Goal: Transaction & Acquisition: Purchase product/service

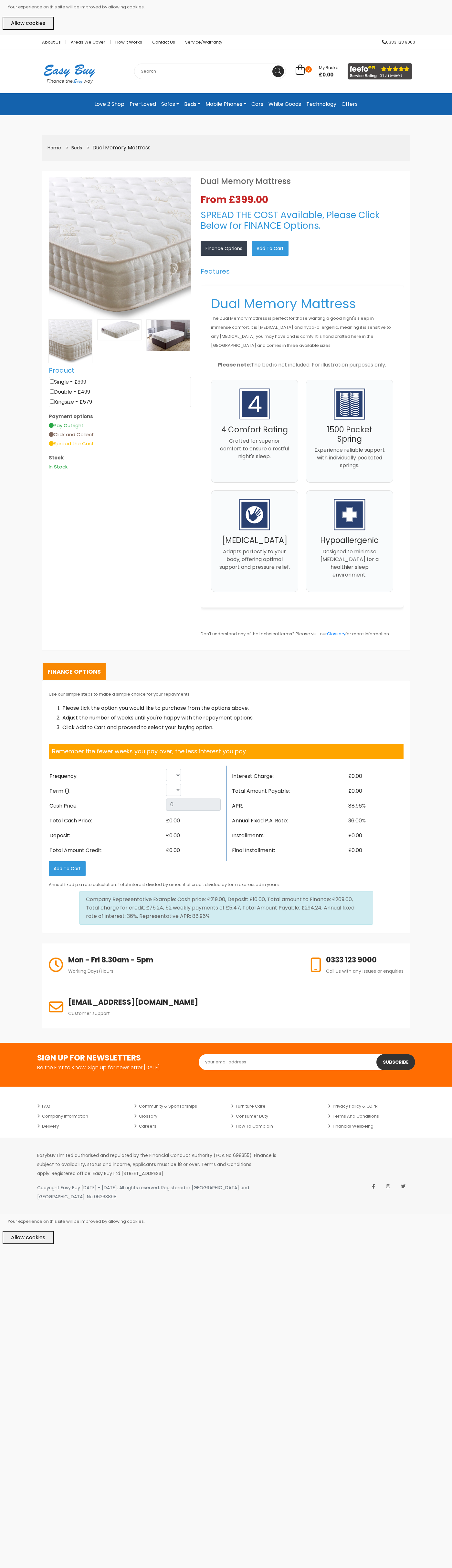
select select "104"
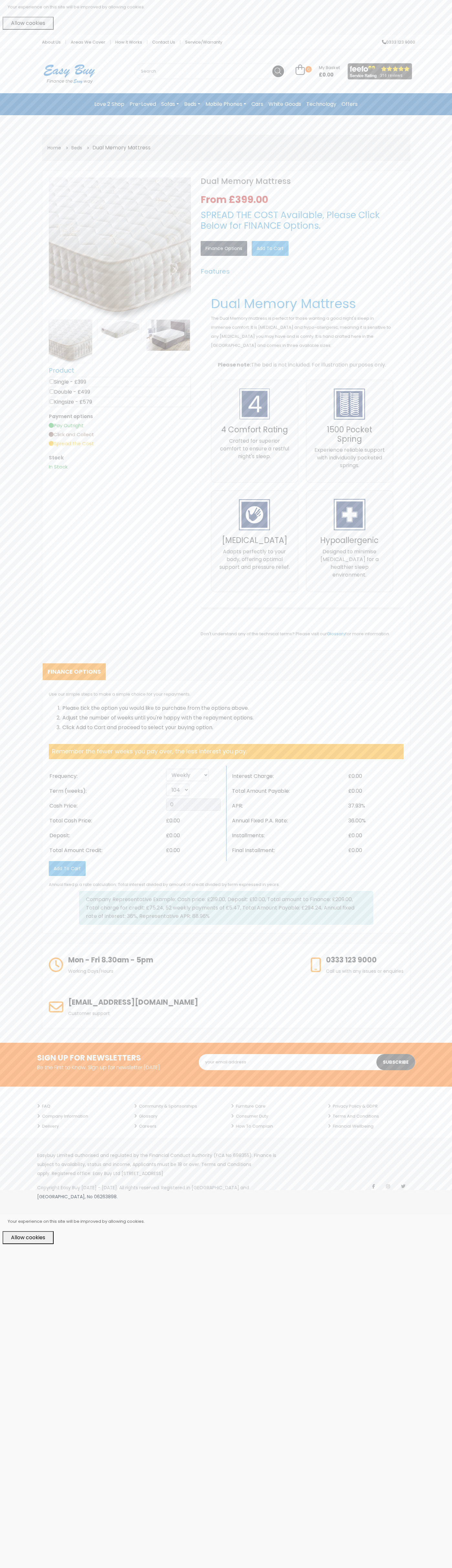
click at [163, 42] on link "Contact Us" at bounding box center [164, 42] width 33 height 4
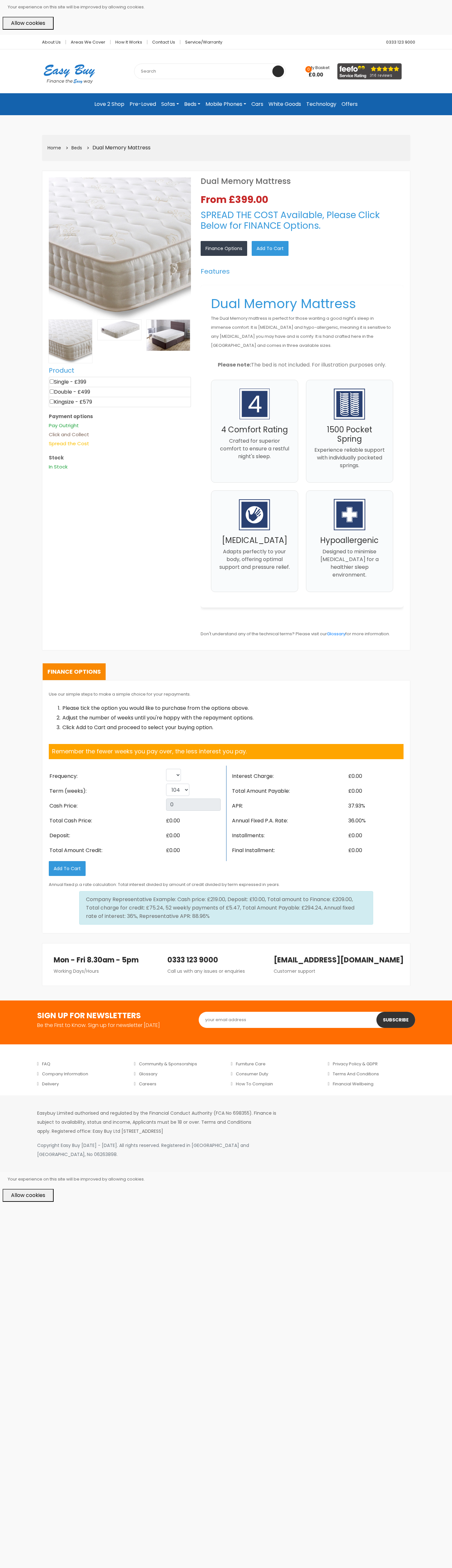
select select "104"
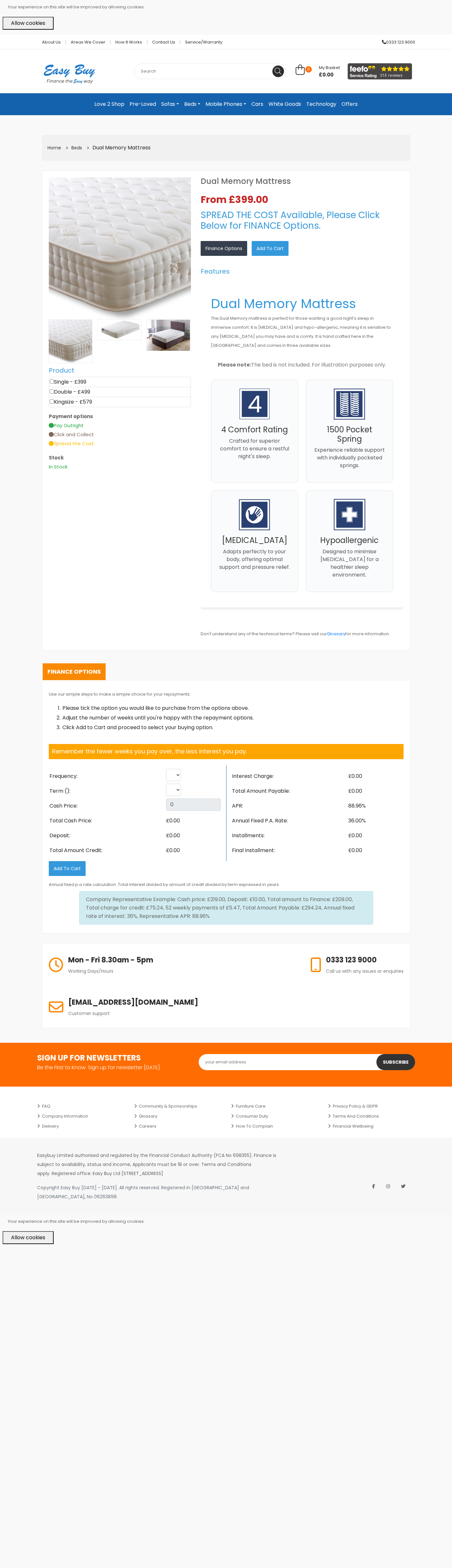
select select "104"
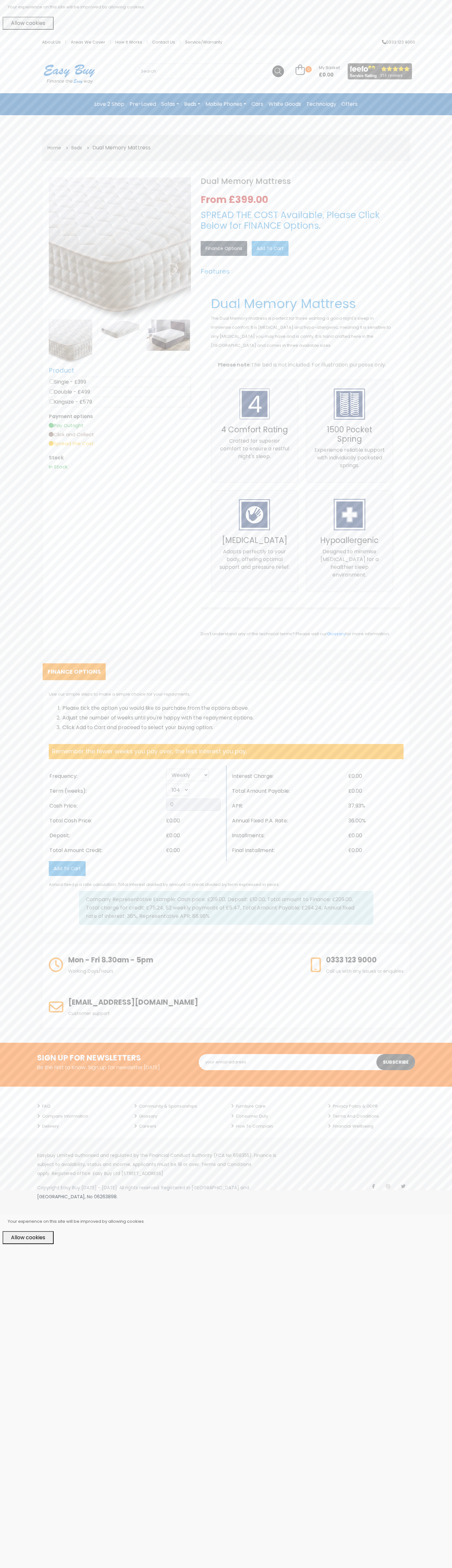
click at [28, 1231] on button "Allow cookies" at bounding box center [28, 1237] width 51 height 13
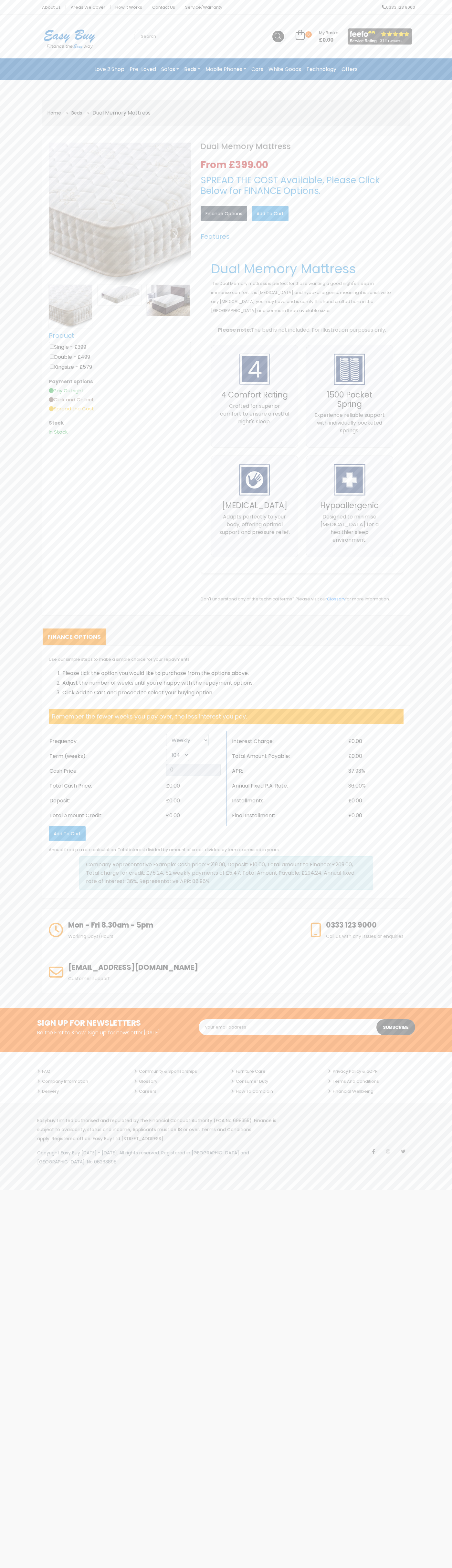
click at [270, 214] on link "Add to Cart" at bounding box center [270, 214] width 37 height 15
click at [329, 33] on span "My Basket" at bounding box center [329, 33] width 21 height 6
click at [270, 43] on link "View Cart" at bounding box center [269, 43] width 34 height 0
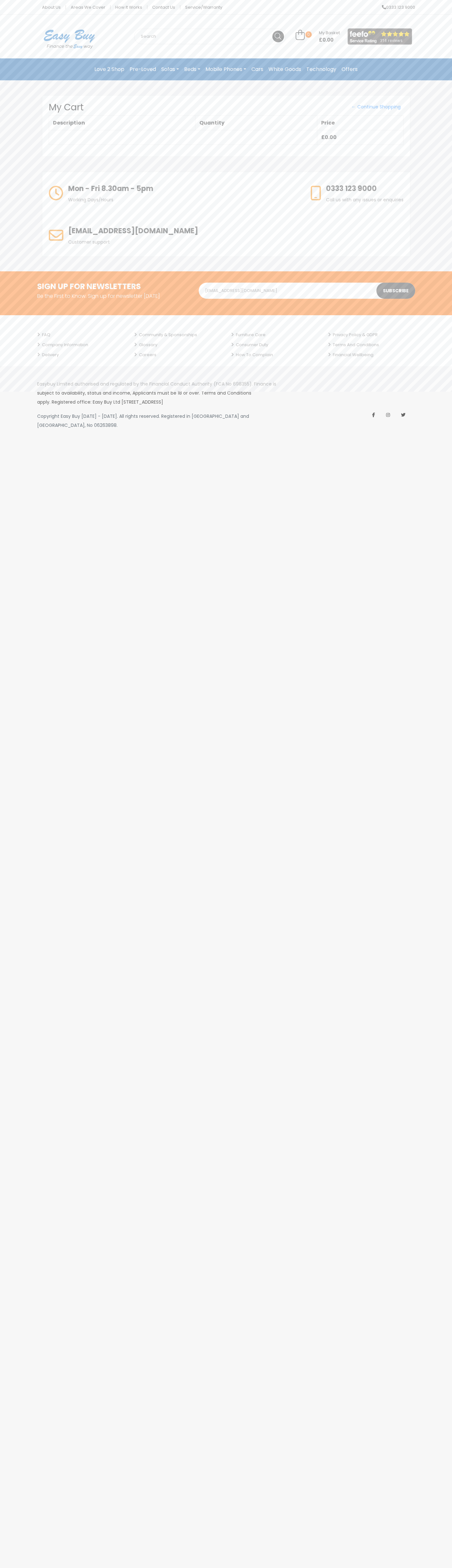
type input "johnsmith009@storebotmail.joonix.net"
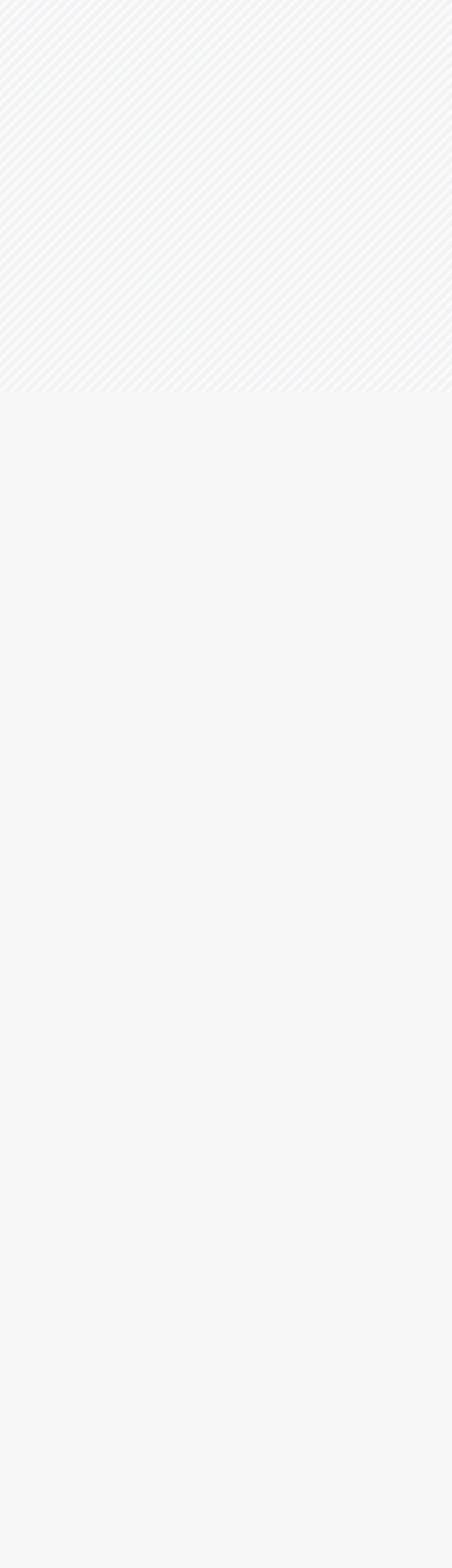
click at [284, 0] on html "Email Password Login Use magic link instead" at bounding box center [226, 0] width 452 height 0
click at [439, 0] on html "Email Password Login Use magic link instead" at bounding box center [226, 0] width 452 height 0
click at [272, 0] on html "Email Password Login Use magic link instead" at bounding box center [226, 0] width 452 height 0
click at [9, 0] on html "Email Password Login Use magic link instead" at bounding box center [226, 0] width 452 height 0
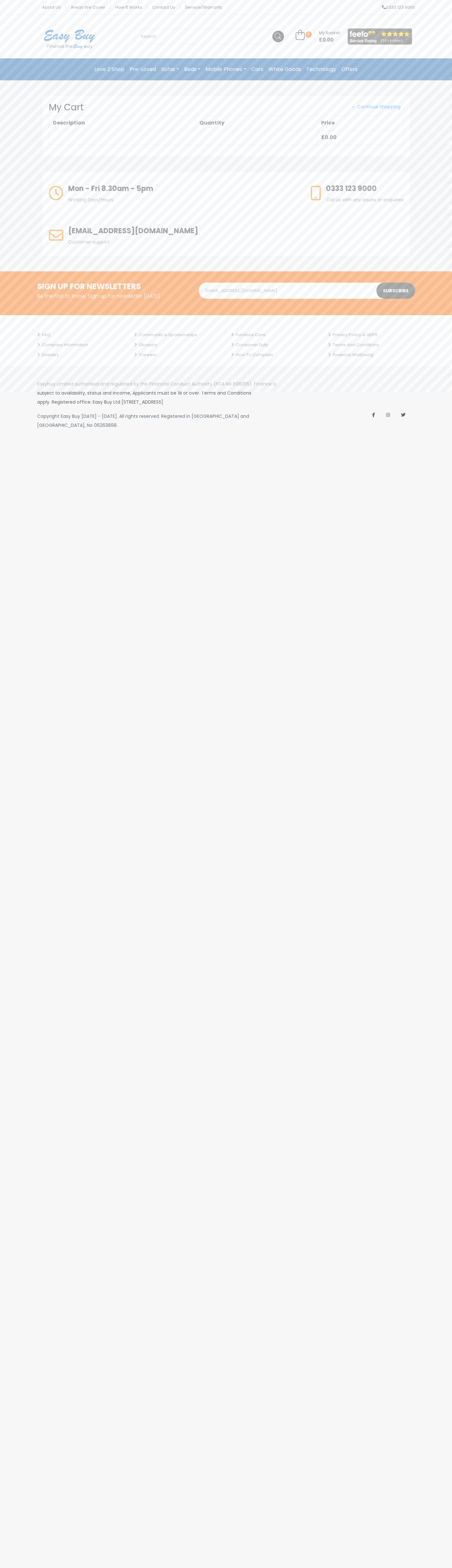
type input "johnsmith009@storebotmail.joonix.net"
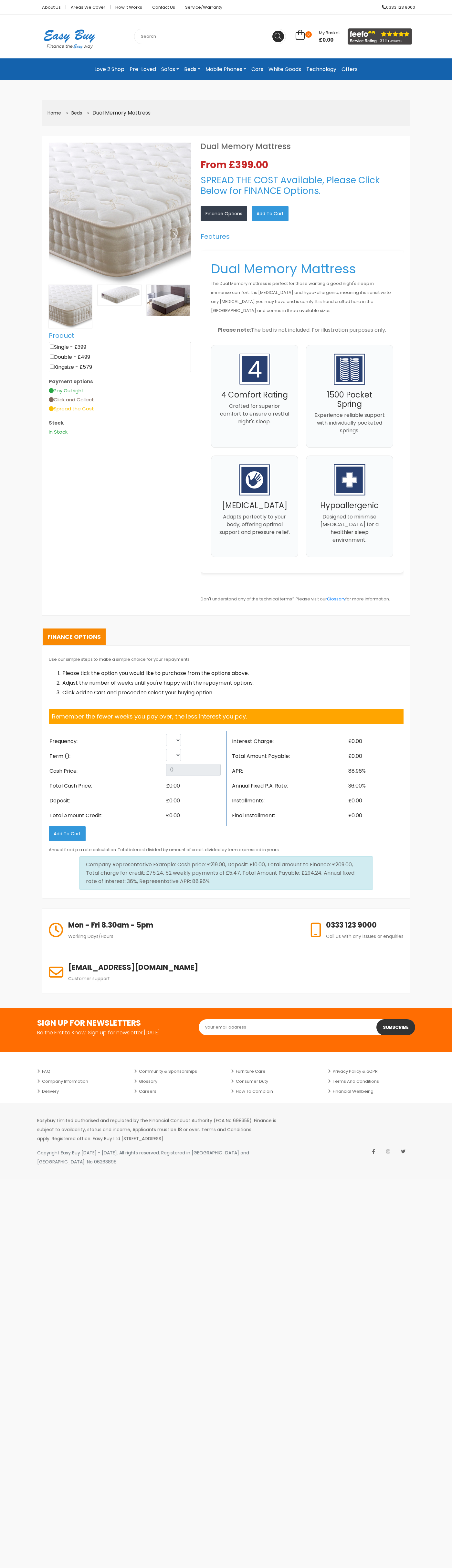
select select "Weekly"
select select "104"
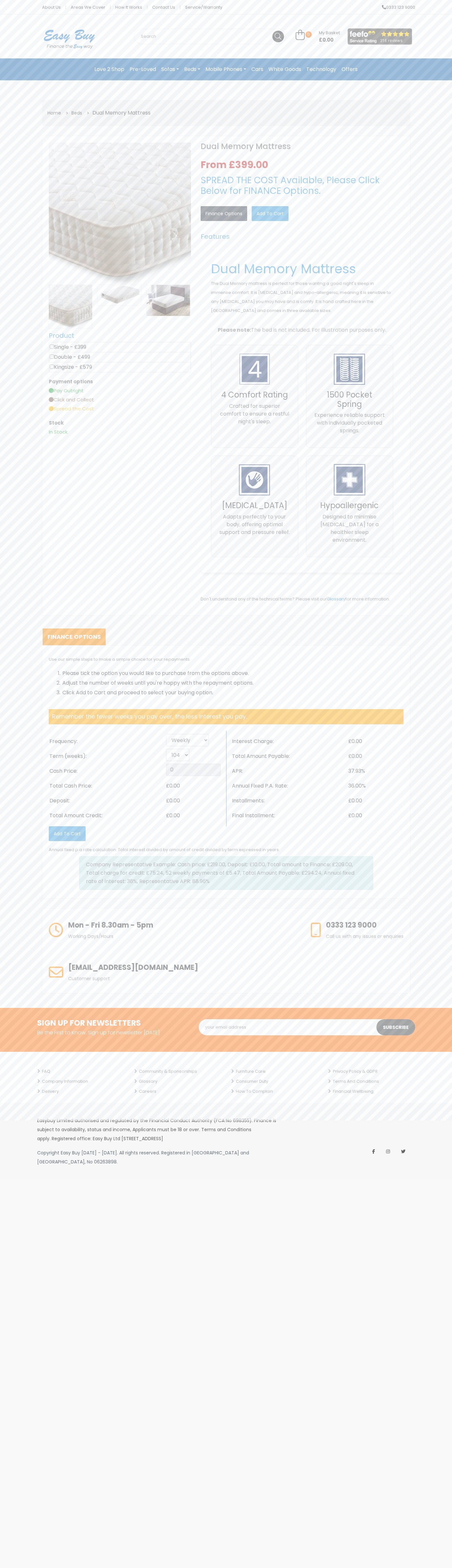
click at [317, 37] on link "0 My Basket £0.00" at bounding box center [317, 37] width 44 height 7
click at [270, 43] on link "View Cart" at bounding box center [269, 43] width 34 height 0
